Goal: Task Accomplishment & Management: Use online tool/utility

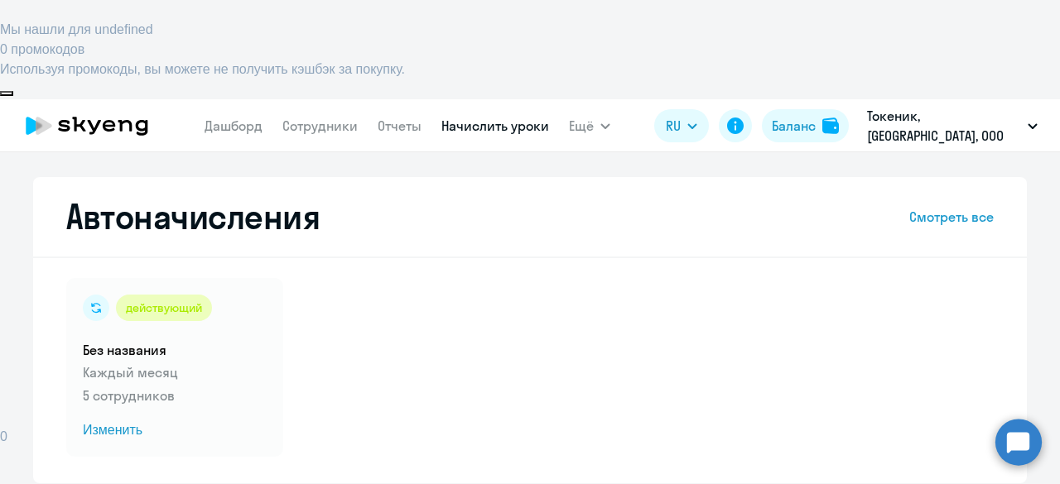
select select "10"
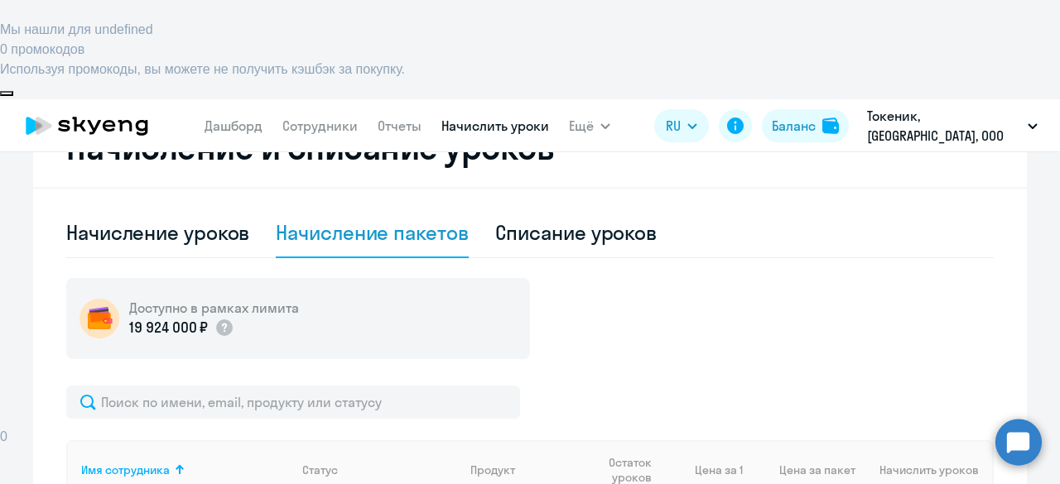
scroll to position [414, 0]
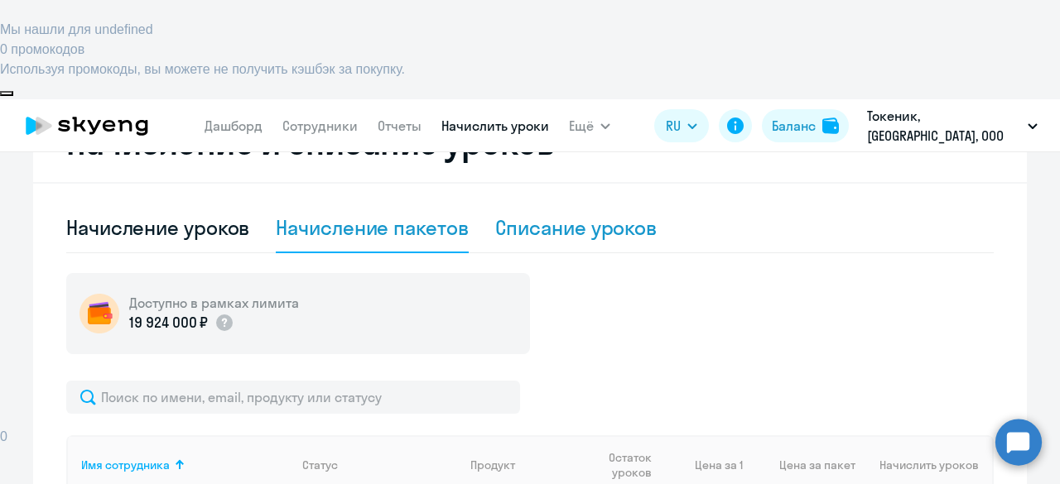
click at [556, 214] on div "Списание уроков" at bounding box center [576, 227] width 162 height 26
select select "10"
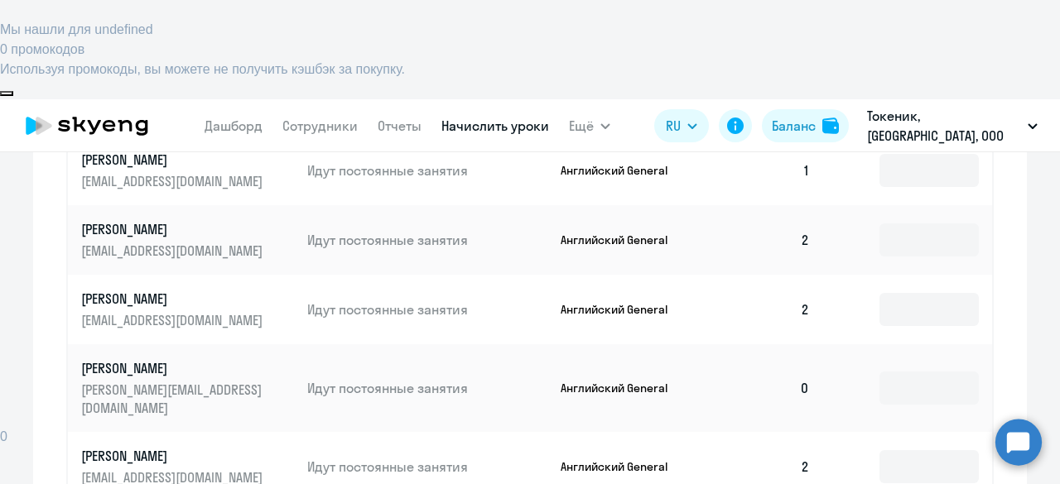
scroll to position [689, 0]
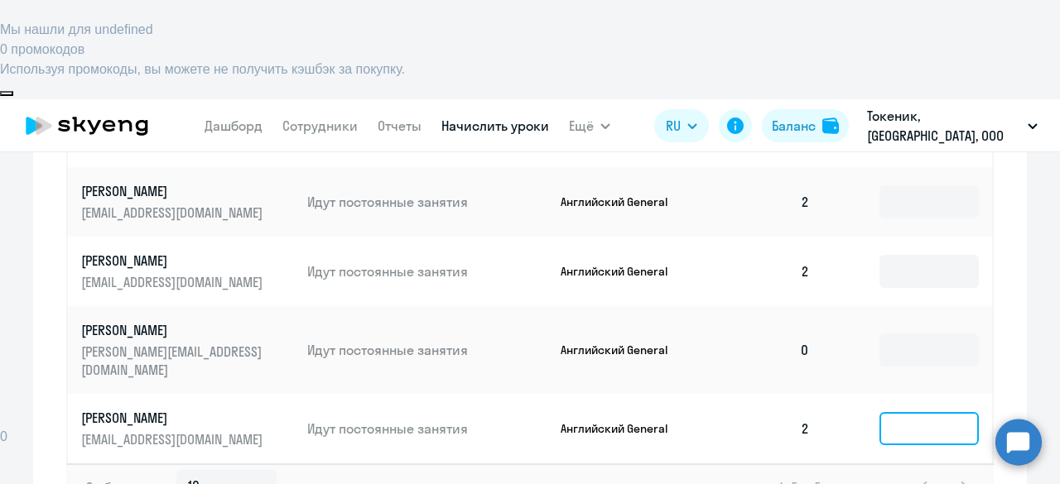
click at [890, 412] on input at bounding box center [928, 428] width 99 height 33
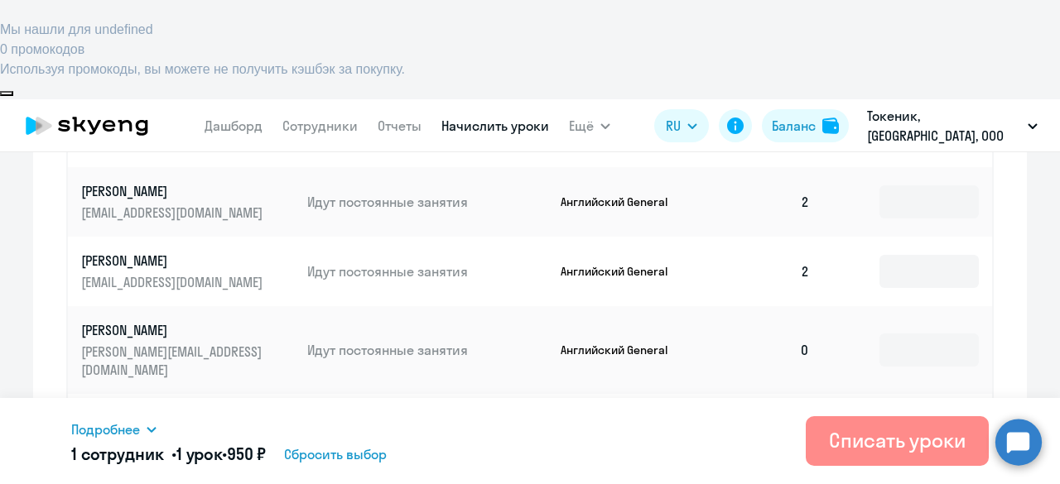
type input "1"
click at [876, 438] on div "Списать уроки" at bounding box center [897, 440] width 137 height 26
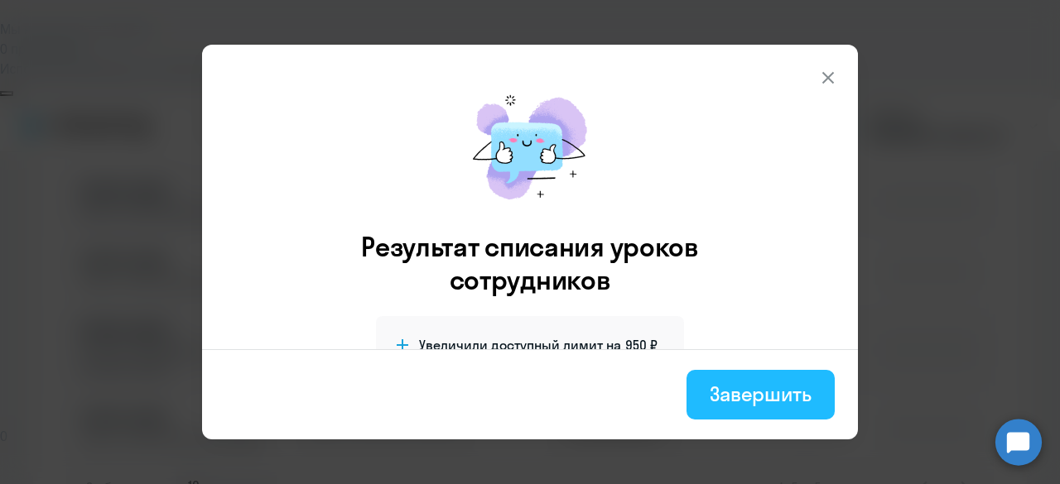
click at [765, 400] on div "Завершить" at bounding box center [761, 394] width 102 height 26
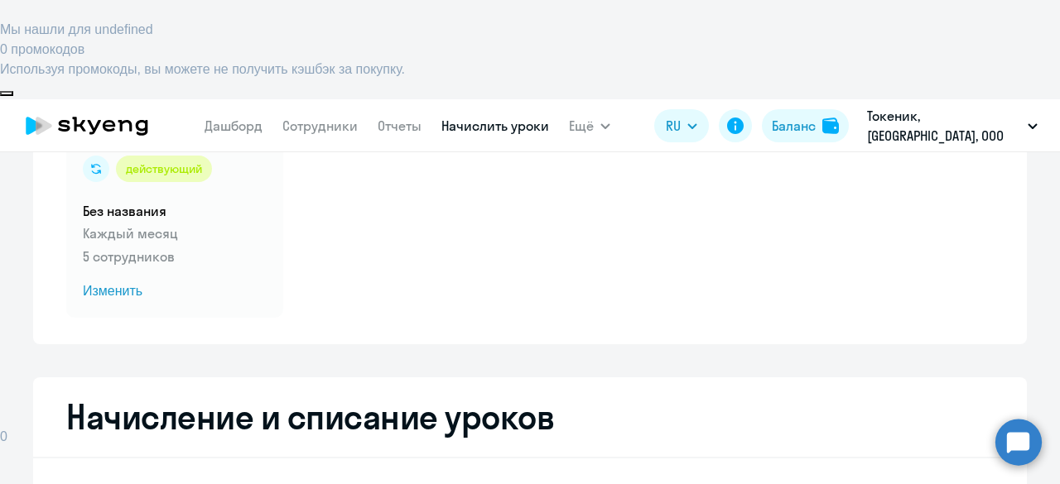
scroll to position [0, 0]
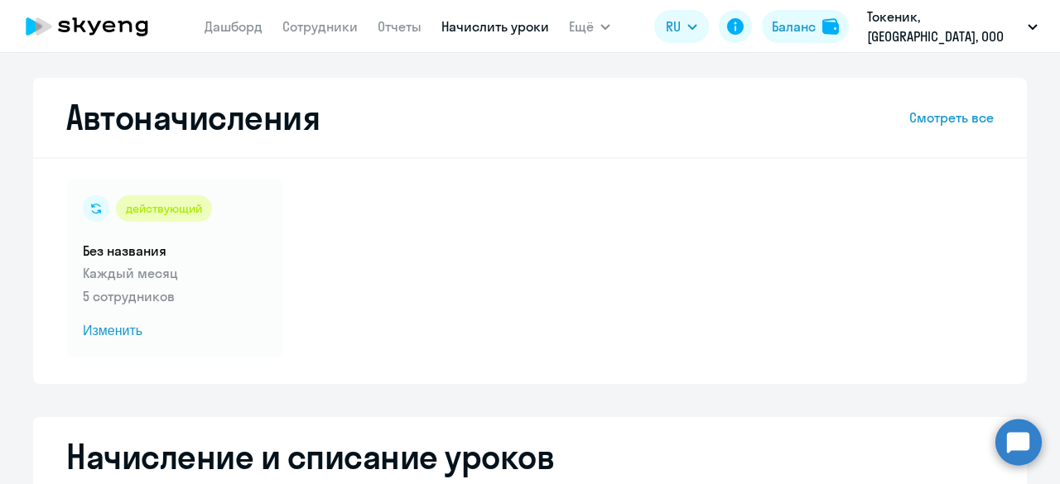
select select "10"
